Goal: Navigation & Orientation: Find specific page/section

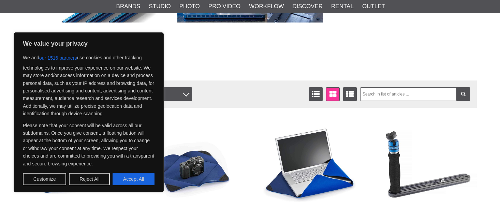
scroll to position [137, 0]
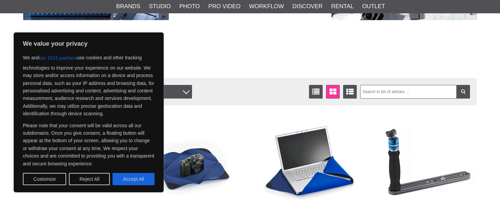
click at [96, 180] on button "Reject All" at bounding box center [89, 179] width 41 height 12
click at [96, 180] on img at bounding box center [72, 161] width 98 height 98
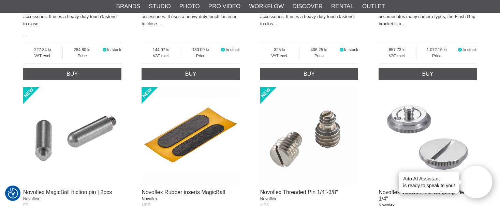
scroll to position [450, 0]
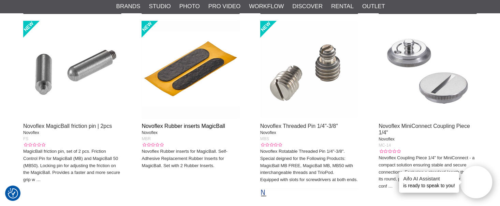
click at [204, 129] on link "Novoflex Rubber inserts MagicBall" at bounding box center [183, 126] width 84 height 6
